Goal: Task Accomplishment & Management: Manage account settings

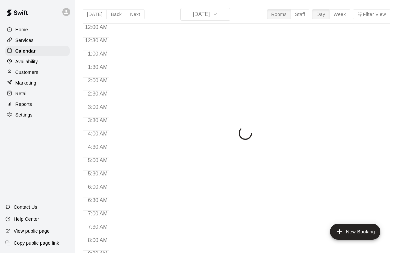
scroll to position [360, 0]
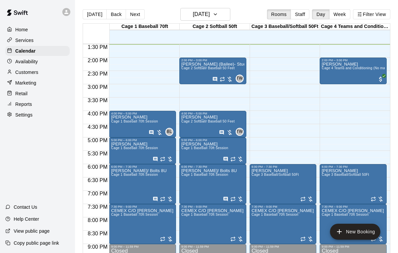
click at [347, 76] on div "David Rodriguez Cage 4 Teams and Conditioning (No machine)" at bounding box center [353, 188] width 63 height 253
click at [329, 67] on icon "edit" at bounding box center [329, 70] width 8 height 8
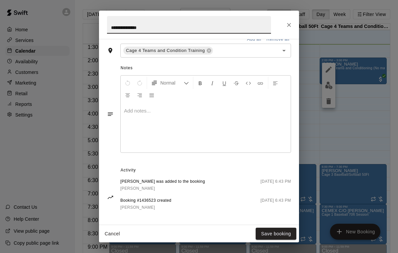
scroll to position [166, 0]
click at [292, 25] on icon "Close" at bounding box center [289, 25] width 7 height 7
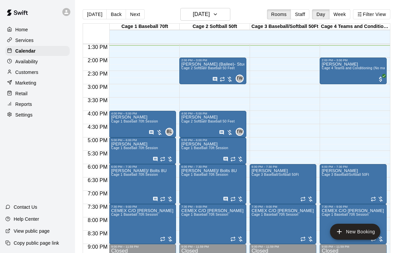
click at [206, 126] on div "Robert Duggan Cage 2 Softball/ Baseball 50 Feet" at bounding box center [207, 241] width 53 height 253
click at [188, 122] on icon "edit" at bounding box center [188, 123] width 6 height 6
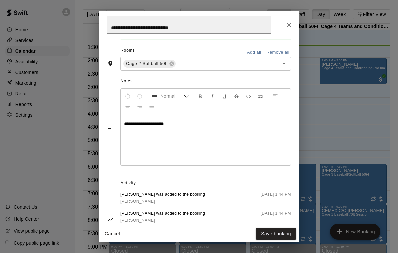
scroll to position [159, 0]
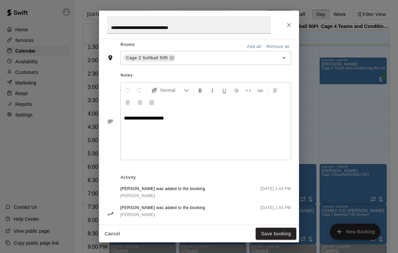
click at [286, 24] on icon "Close" at bounding box center [289, 25] width 7 height 7
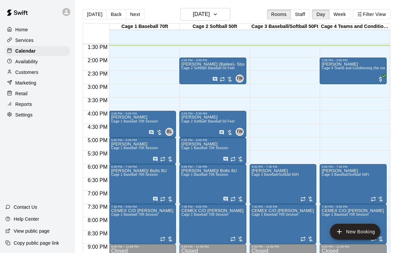
click at [140, 123] on span "Cage 1 Baseball 70ft Session" at bounding box center [134, 122] width 47 height 4
click at [116, 129] on icon "edit" at bounding box center [118, 127] width 6 height 6
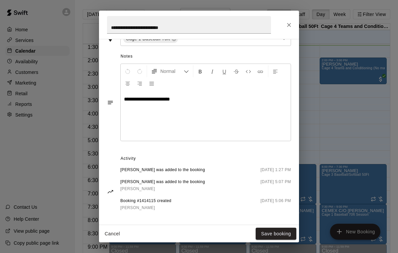
scroll to position [178, 0]
click at [286, 27] on icon "Close" at bounding box center [289, 25] width 7 height 7
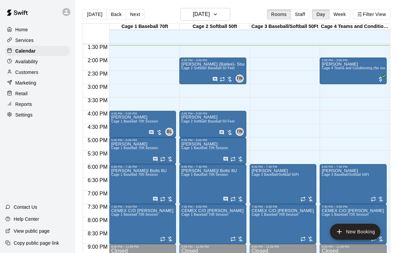
click at [339, 76] on div "David Rodriguez Cage 4 Teams and Conditioning (No machine)" at bounding box center [353, 188] width 63 height 253
click at [330, 67] on icon "edit" at bounding box center [329, 70] width 8 height 8
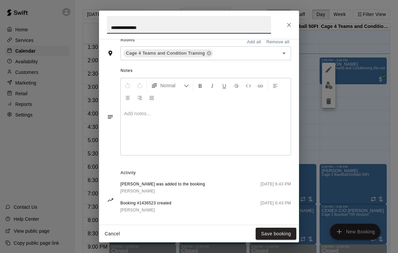
scroll to position [165, 0]
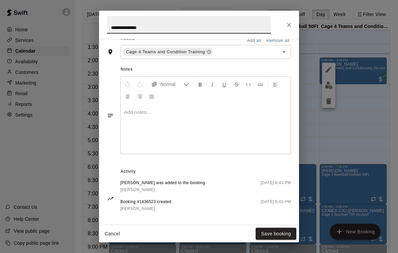
click at [289, 21] on button "Close" at bounding box center [289, 25] width 12 height 12
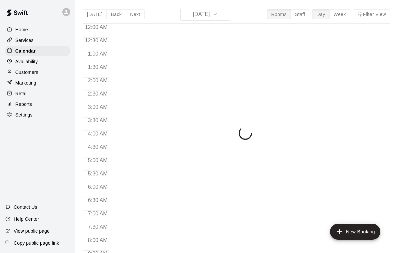
scroll to position [369, 0]
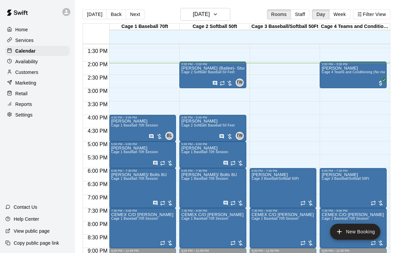
scroll to position [356, 0]
